Goal: Information Seeking & Learning: Learn about a topic

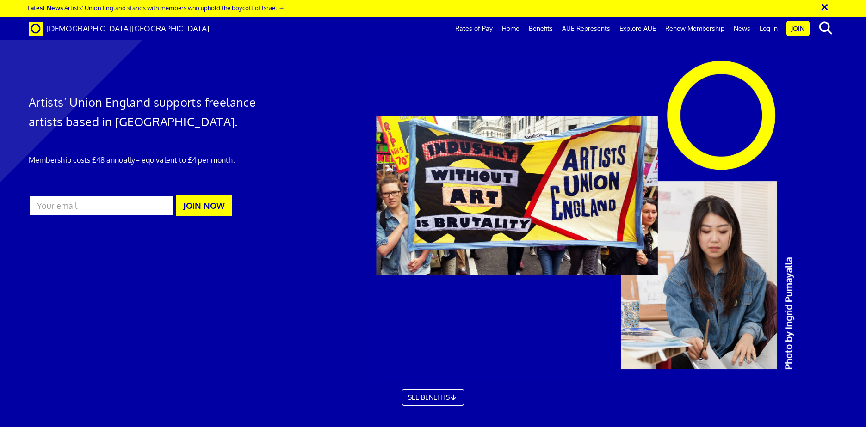
scroll to position [0, 13]
drag, startPoint x: 708, startPoint y: 295, endPoint x: 471, endPoint y: 273, distance: 237.4
copy h2 "Visual Art, Applied Arts, Socially Engaged Art, Moving Image, Sound and Perform…"
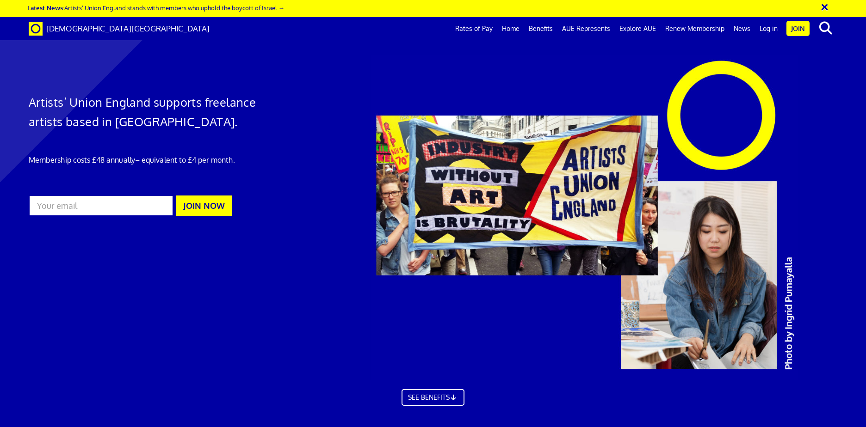
scroll to position [231, 0]
click at [593, 24] on link "AUE Represents" at bounding box center [585, 28] width 57 height 23
drag, startPoint x: 704, startPoint y: 148, endPoint x: 469, endPoint y: 124, distance: 237.1
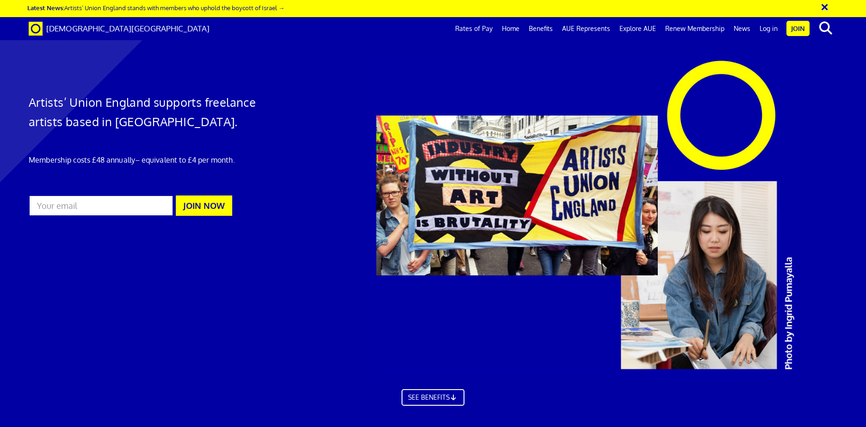
copy h2 "Visual Art, Applied Arts, Socially Engaged Art, Moving Image, Sound and Perform…"
